Goal: Information Seeking & Learning: Learn about a topic

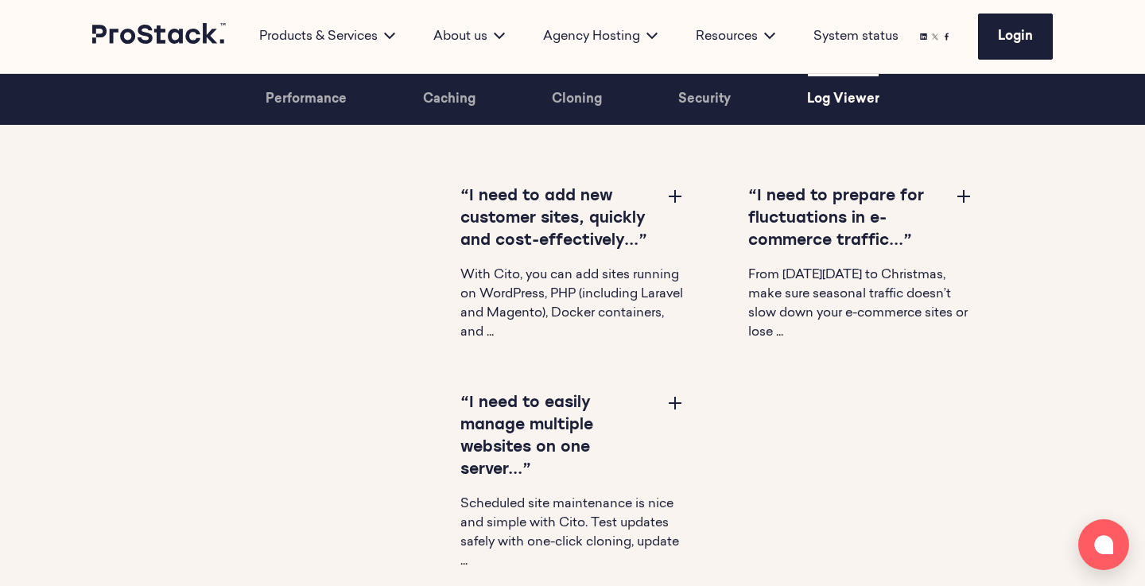
scroll to position [4877, 0]
click at [295, 297] on div "“I need to add new customer sites, quickly and cost-effectively...” With Cito, …" at bounding box center [540, 406] width 865 height 436
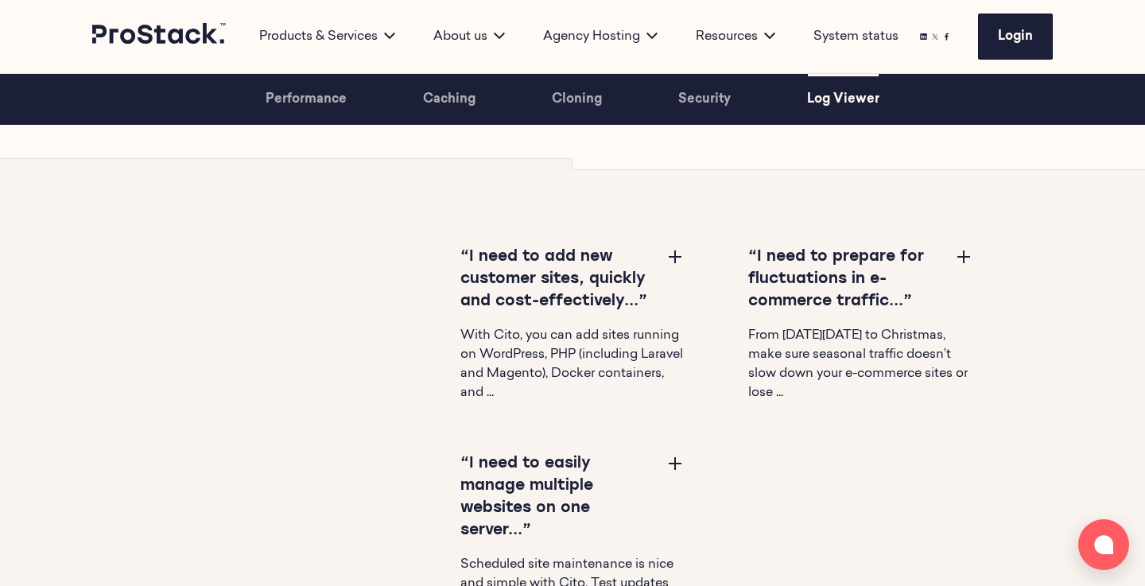
scroll to position [4834, 0]
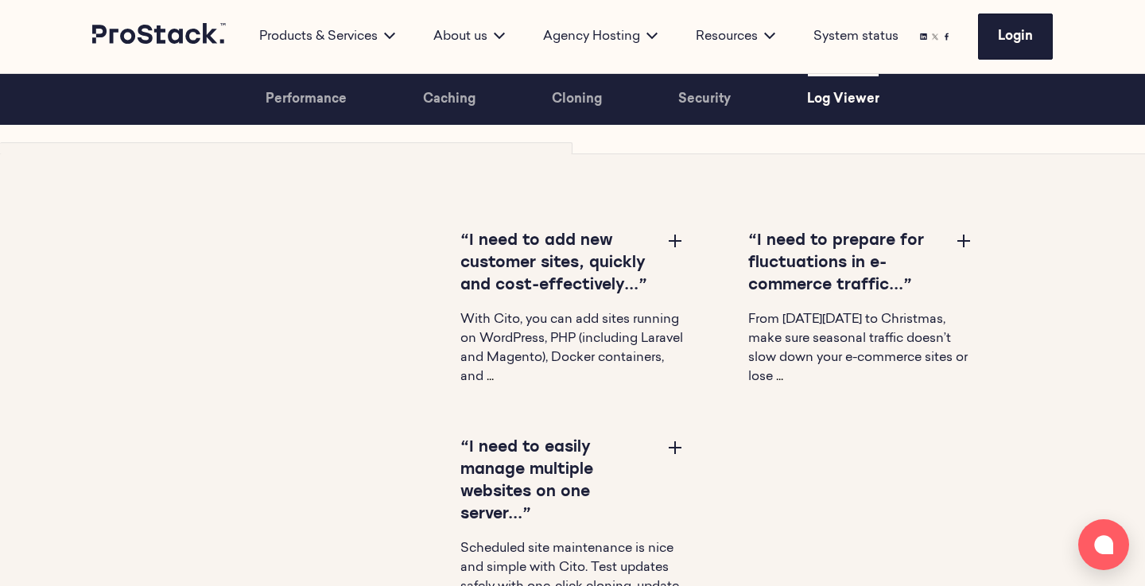
click at [676, 453] on button at bounding box center [674, 446] width 19 height 19
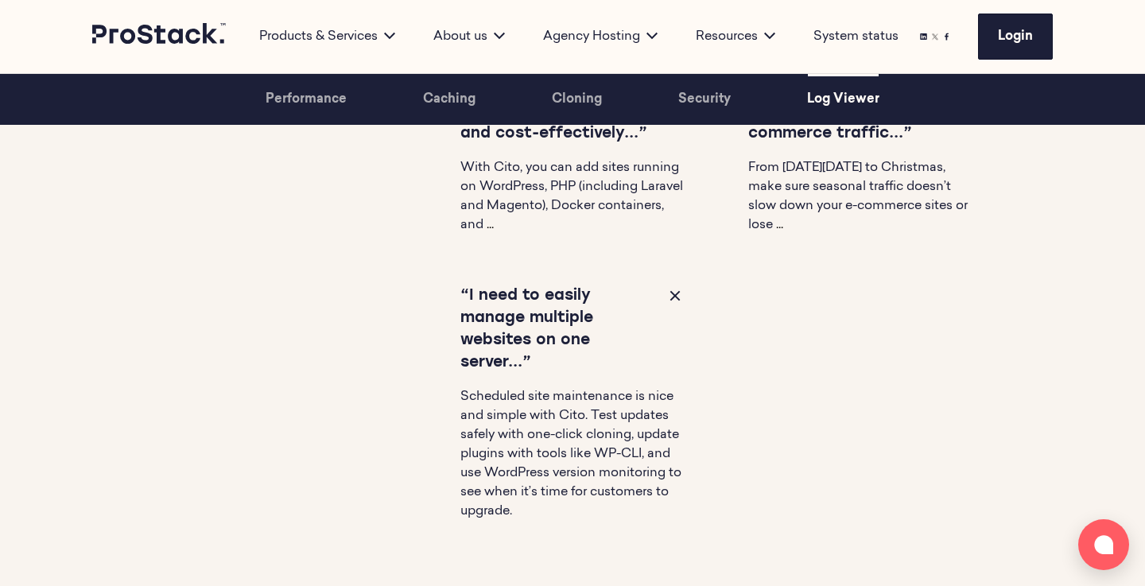
scroll to position [4993, 0]
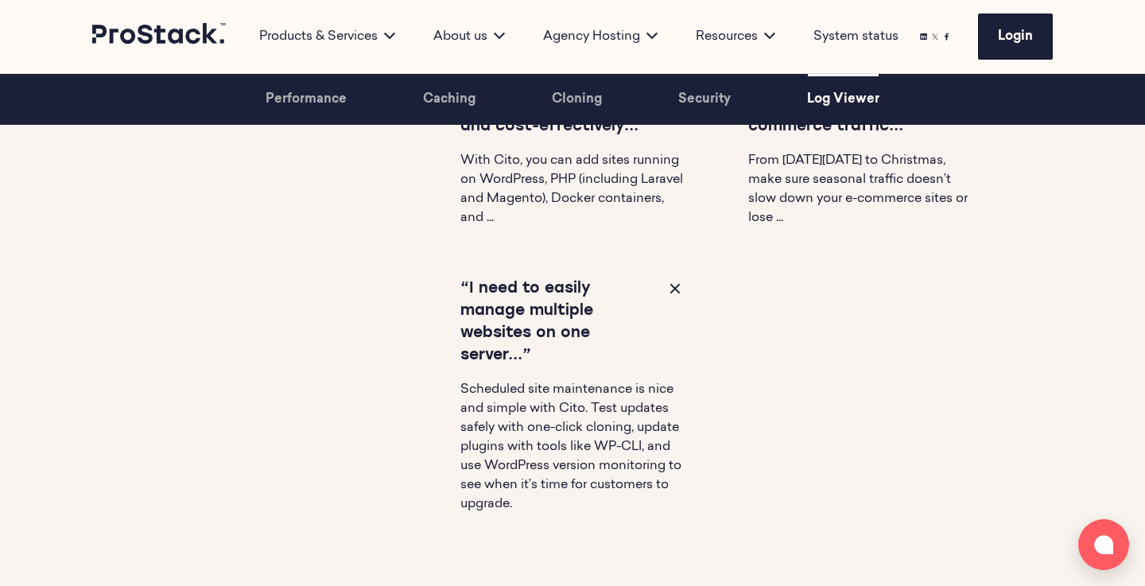
click at [672, 288] on button at bounding box center [674, 287] width 19 height 19
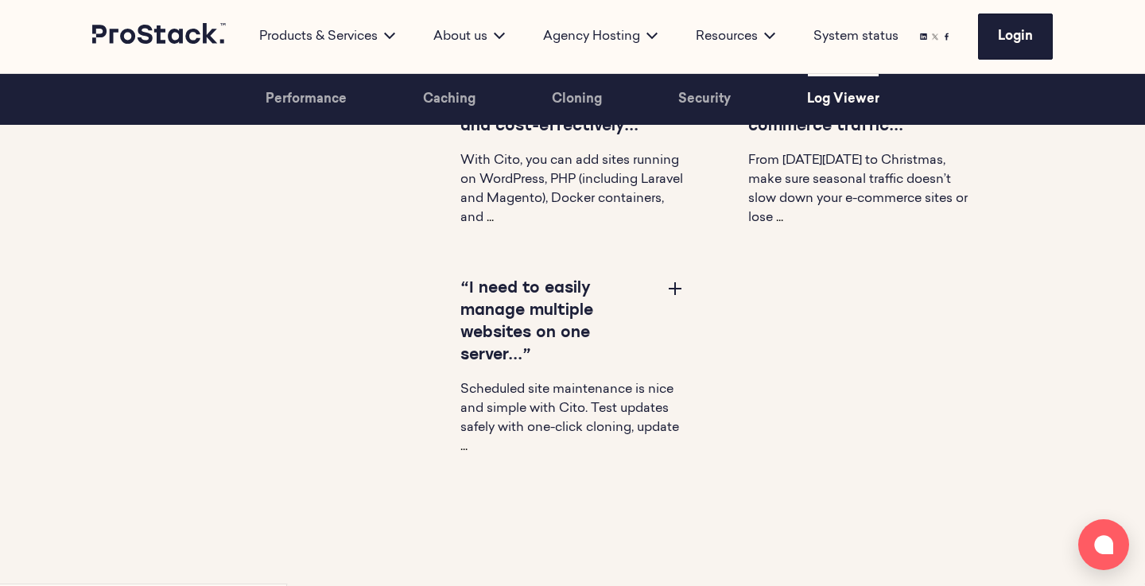
click at [672, 288] on button at bounding box center [674, 287] width 19 height 19
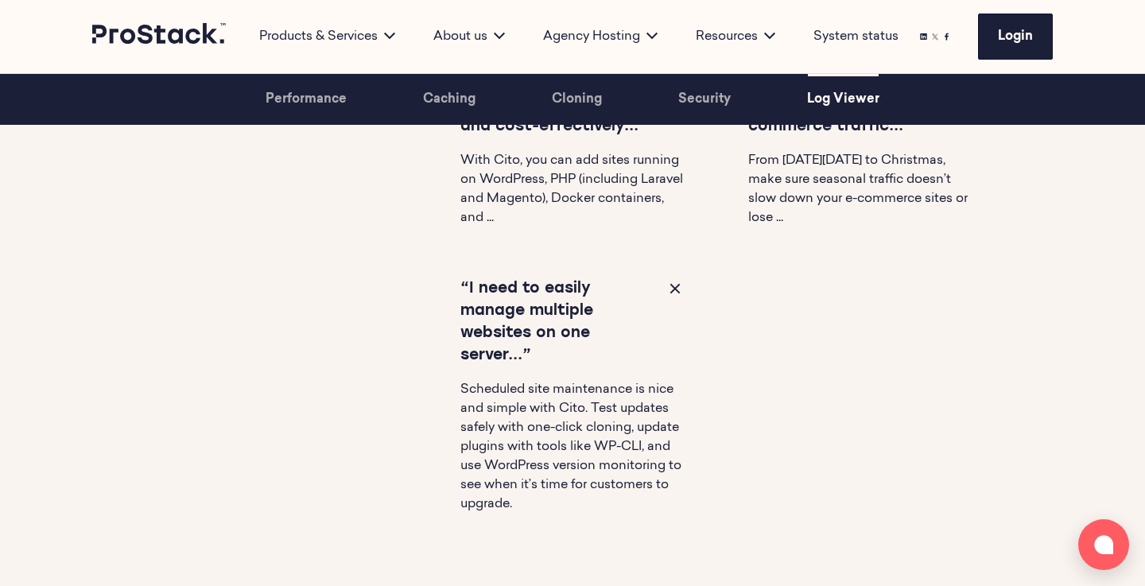
click at [672, 288] on button at bounding box center [674, 287] width 19 height 19
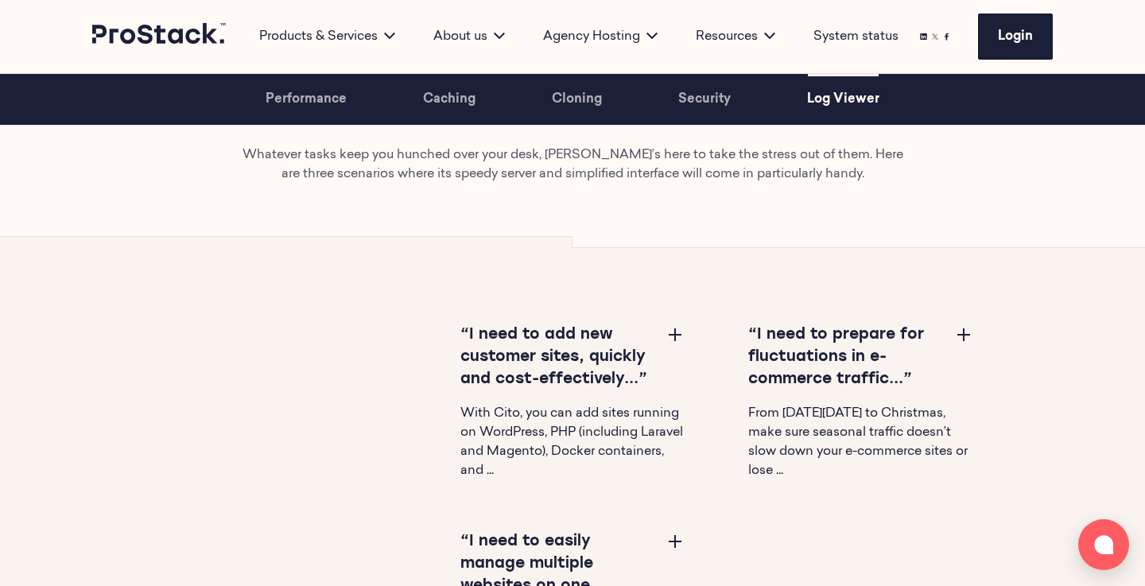
scroll to position [4732, 0]
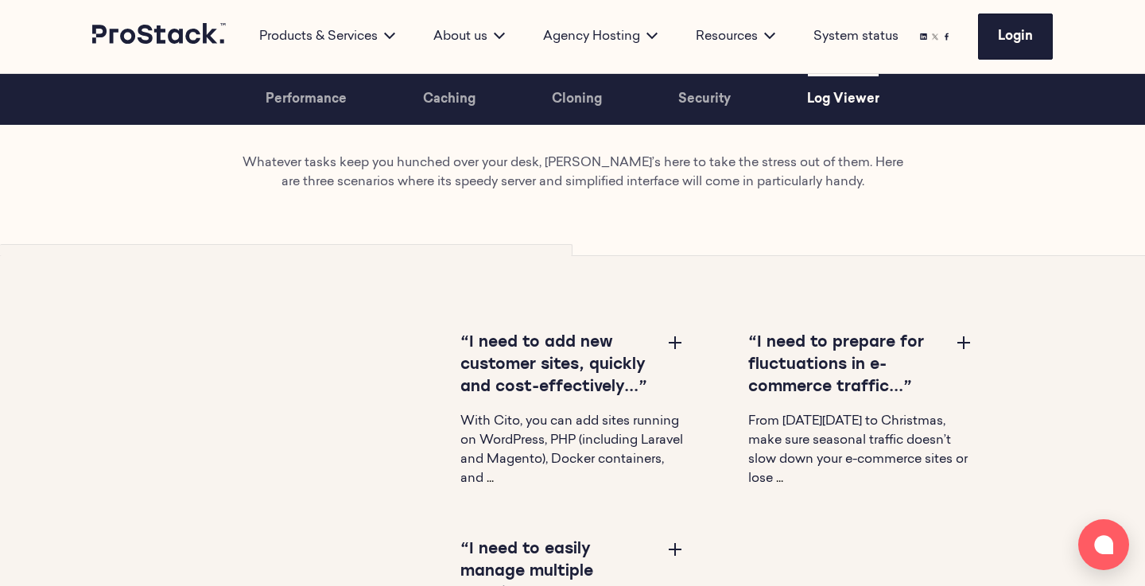
drag, startPoint x: 310, startPoint y: 339, endPoint x: 68, endPoint y: 304, distance: 244.3
click at [69, 304] on section "“I need to add new customer sites, quickly and cost-effectively...” With Cito, …" at bounding box center [572, 549] width 1145 height 589
drag, startPoint x: 66, startPoint y: 305, endPoint x: 235, endPoint y: 375, distance: 182.5
click at [235, 375] on section "“I need to add new customer sites, quickly and cost-effectively...” With Cito, …" at bounding box center [572, 549] width 1145 height 589
click at [235, 375] on div "“I need to add new customer sites, quickly and cost-effectively...” With Cito, …" at bounding box center [540, 550] width 865 height 436
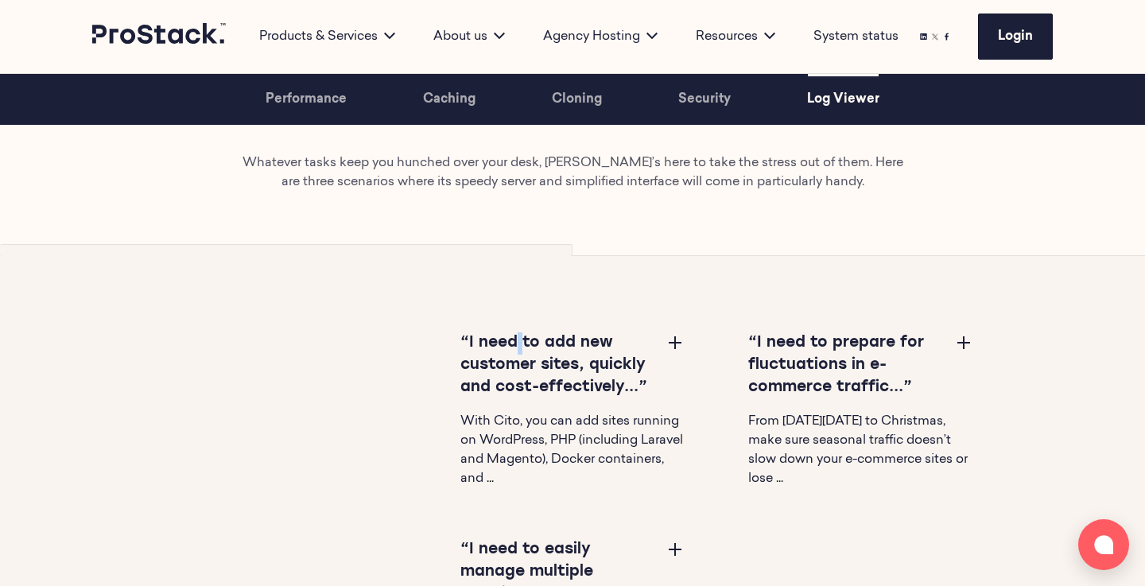
click at [235, 375] on div "“I need to add new customer sites, quickly and cost-effectively...” With Cito, …" at bounding box center [540, 550] width 865 height 436
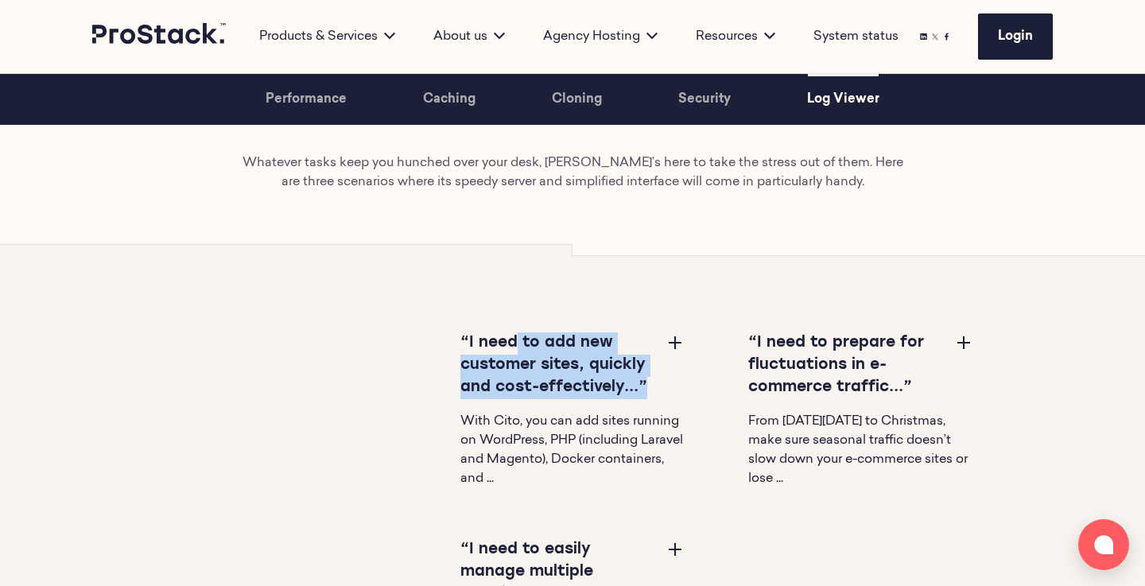
click at [235, 375] on div "“I need to add new customer sites, quickly and cost-effectively...” With Cito, …" at bounding box center [540, 550] width 865 height 436
click at [165, 343] on div "“I need to add new customer sites, quickly and cost-effectively...” With Cito, …" at bounding box center [540, 550] width 865 height 436
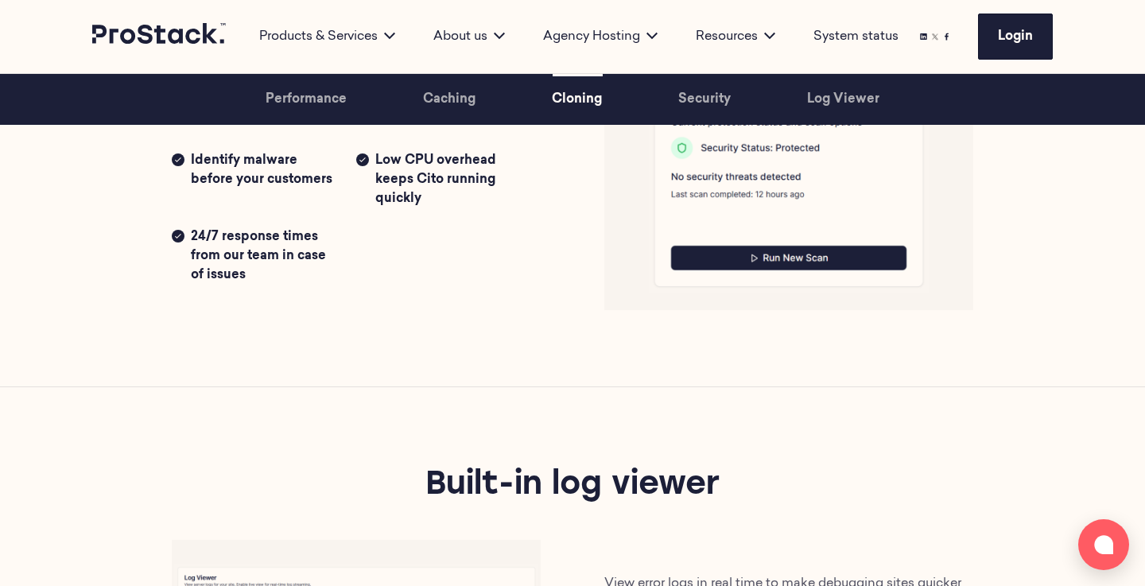
scroll to position [2714, 0]
